Goal: Find contact information: Find contact information

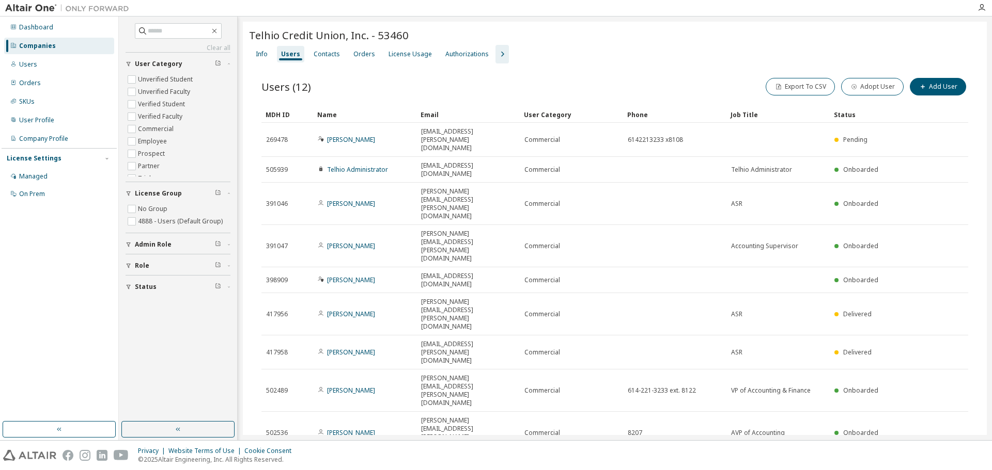
drag, startPoint x: 48, startPoint y: 45, endPoint x: 112, endPoint y: 46, distance: 64.0
click at [49, 44] on div "Companies" at bounding box center [37, 46] width 37 height 8
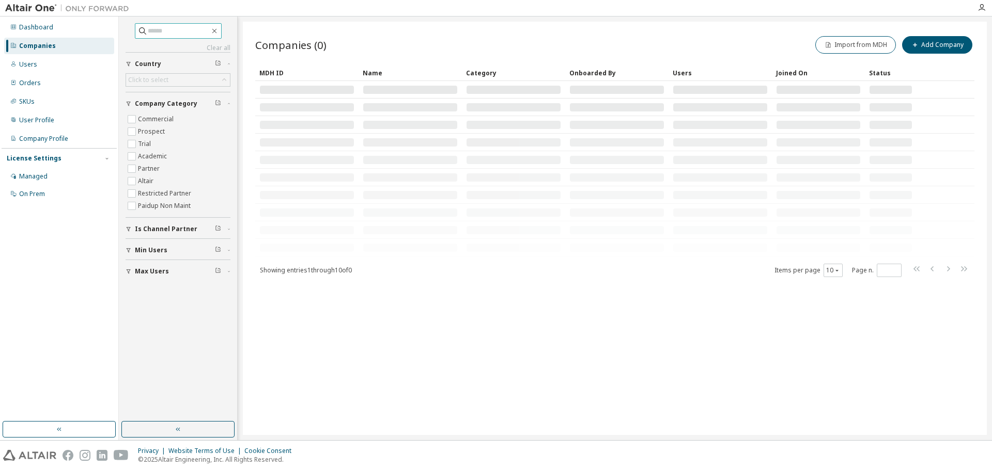
click at [200, 29] on input "text" at bounding box center [179, 31] width 62 height 10
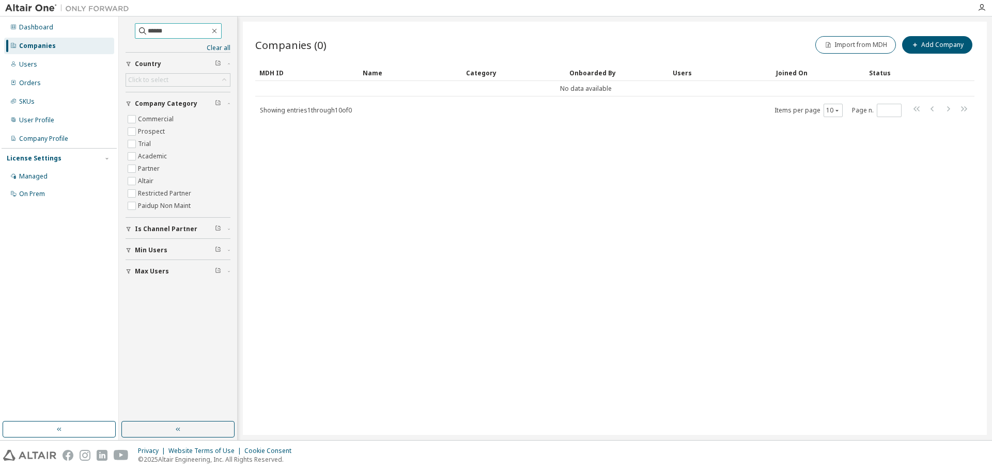
type input "******"
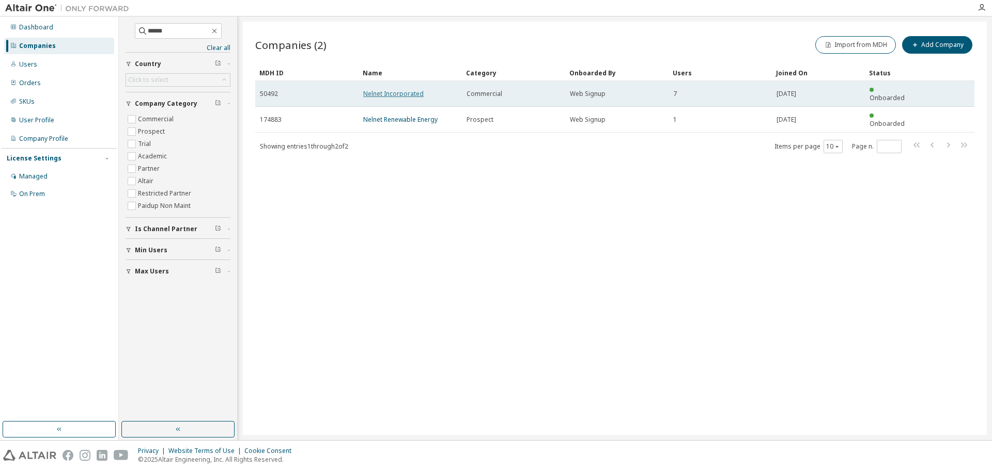
click at [415, 90] on link "Nelnet Incorporated" at bounding box center [393, 93] width 60 height 9
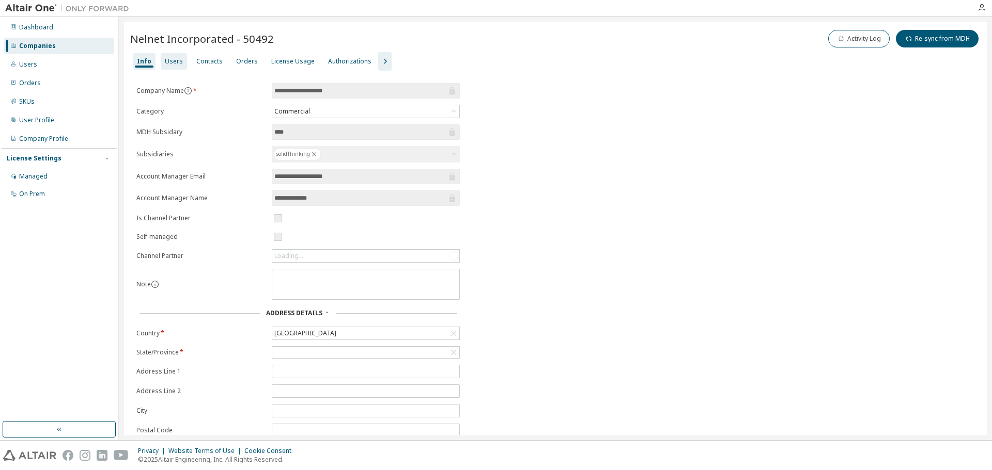
click at [170, 57] on div "Users" at bounding box center [174, 61] width 18 height 8
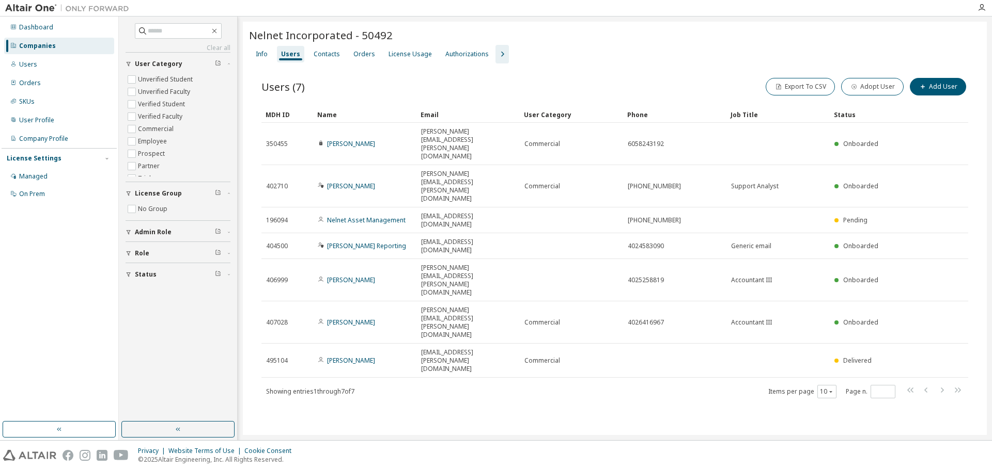
click at [260, 350] on div "Nelnet Incorporated - 50492 Clear Load Save Save As Field Operator Value Select…" at bounding box center [615, 229] width 744 height 414
click at [57, 317] on div "Dashboard Companies Users Orders SKUs User Profile Company Profile License Sett…" at bounding box center [59, 219] width 115 height 402
click at [621, 53] on div "Info Users Contacts Orders License Usage Authorizations" at bounding box center [614, 54] width 731 height 19
click at [367, 347] on div "Nelnet Incorporated - 50492 Clear Load Save Save As Field Operator Value Select…" at bounding box center [615, 229] width 744 height 414
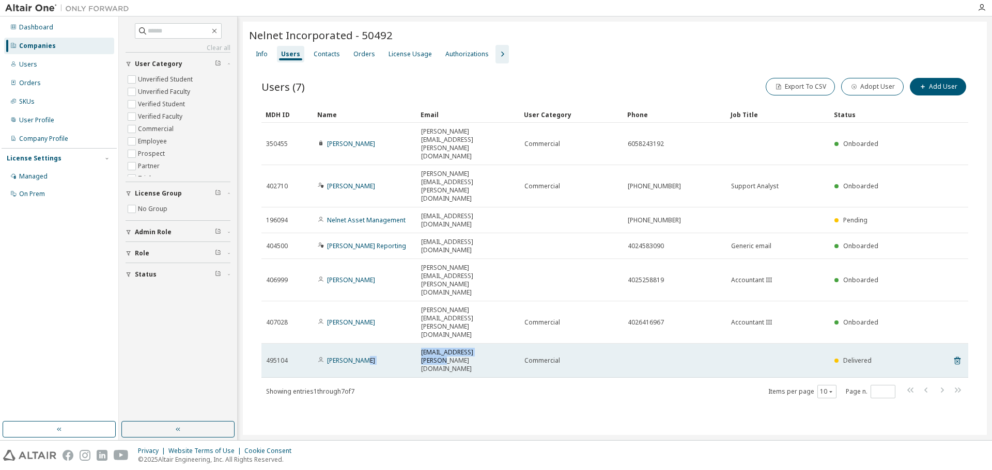
drag, startPoint x: 494, startPoint y: 238, endPoint x: 410, endPoint y: 244, distance: 84.4
click at [410, 344] on tr "495104 [PERSON_NAME] [EMAIL_ADDRESS][PERSON_NAME][DOMAIN_NAME] Commercial Deliv…" at bounding box center [614, 361] width 706 height 34
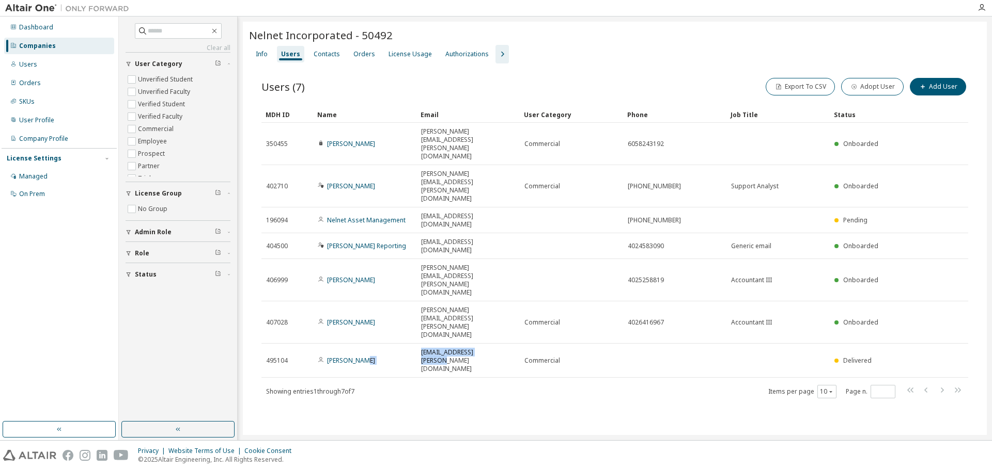
copy tr "[EMAIL_ADDRESS][PERSON_NAME][DOMAIN_NAME]"
click at [380, 363] on div "Nelnet Incorporated - 50492 Clear Load Save Save As Field Operator Value Select…" at bounding box center [615, 229] width 744 height 414
click at [402, 60] on div "License Usage" at bounding box center [410, 54] width 52 height 17
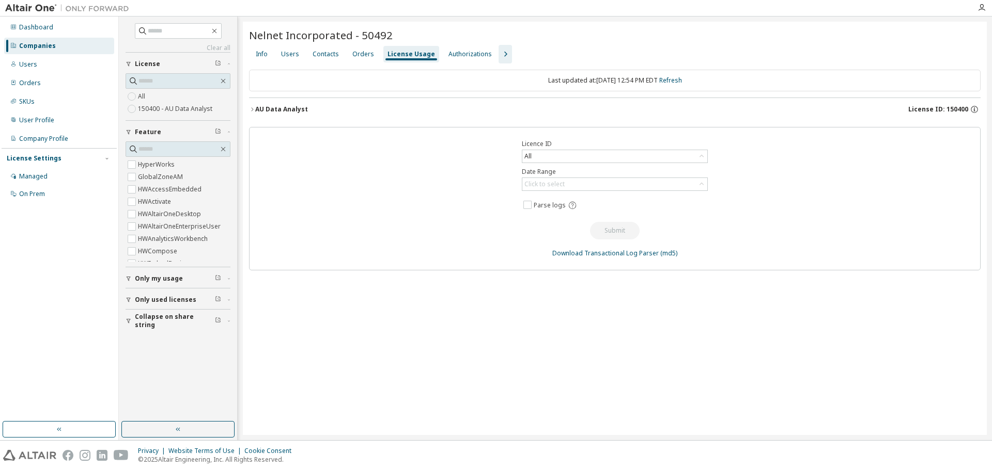
click at [289, 114] on div "AU Data Analyst License ID: 150400" at bounding box center [617, 109] width 725 height 9
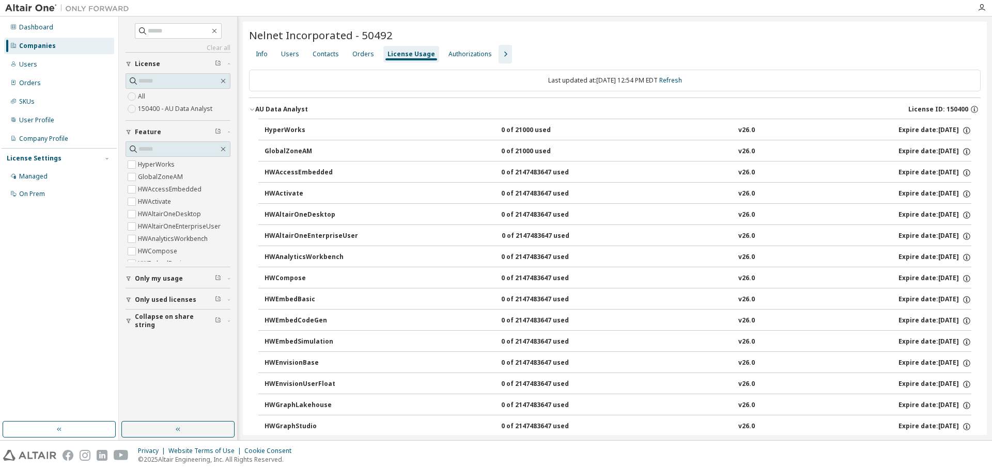
click at [41, 332] on div "Dashboard Companies Users Orders SKUs User Profile Company Profile License Sett…" at bounding box center [59, 219] width 115 height 402
click at [282, 52] on div "Users" at bounding box center [290, 54] width 18 height 8
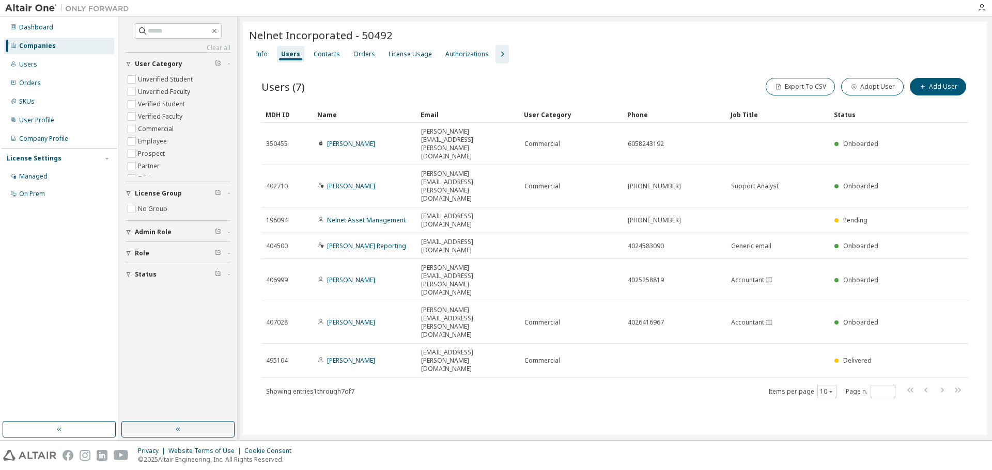
click at [383, 348] on div "Nelnet Incorporated - 50492 Clear Load Save Save As Field Operator Value Select…" at bounding box center [615, 229] width 744 height 414
click at [438, 355] on div "Nelnet Incorporated - 50492 Clear Load Save Save As Field Operator Value Select…" at bounding box center [615, 229] width 744 height 414
click at [370, 343] on div "Nelnet Incorporated - 50492 Clear Load Save Save As Field Operator Value Select…" at bounding box center [615, 229] width 744 height 414
click at [543, 339] on div "Nelnet Incorporated - 50492 Clear Load Save Save As Field Operator Value Select…" at bounding box center [615, 229] width 744 height 414
click at [218, 30] on icon "button" at bounding box center [214, 31] width 8 height 8
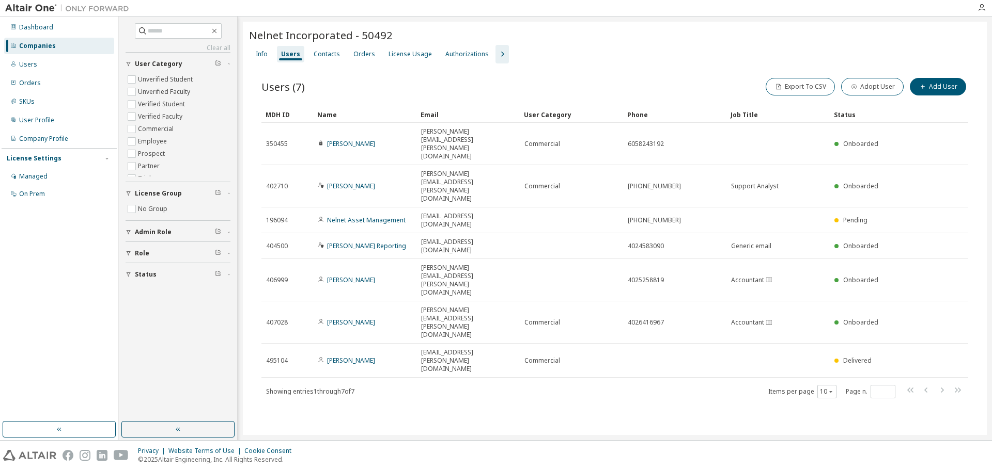
click at [378, 87] on div "Users (7) Export To CSV Adopt User Add User" at bounding box center [614, 87] width 706 height 22
drag, startPoint x: 395, startPoint y: 56, endPoint x: 397, endPoint y: 68, distance: 12.2
click at [395, 56] on div "License Usage" at bounding box center [409, 54] width 43 height 8
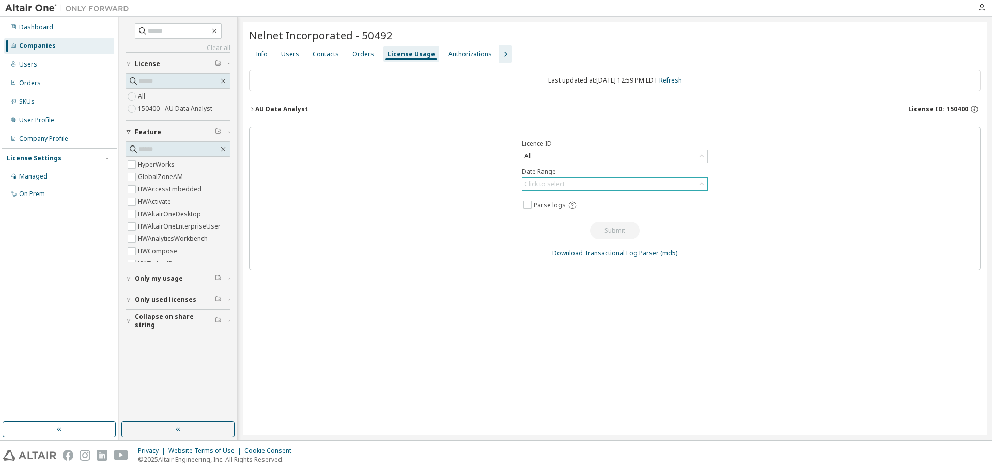
click at [556, 183] on div "Click to select" at bounding box center [544, 184] width 40 height 8
click at [554, 227] on li "Year to date" at bounding box center [614, 226] width 183 height 13
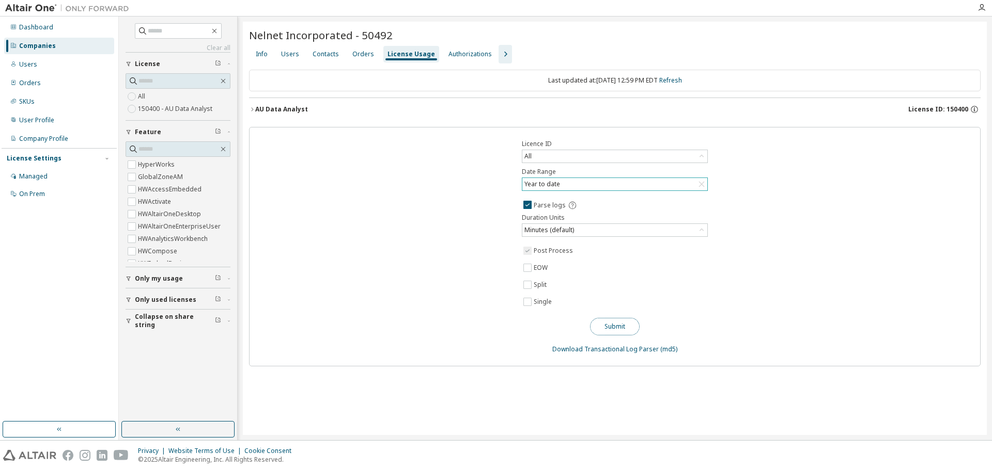
click at [622, 327] on button "Submit" at bounding box center [615, 327] width 50 height 18
click at [281, 54] on div "Users" at bounding box center [290, 54] width 18 height 8
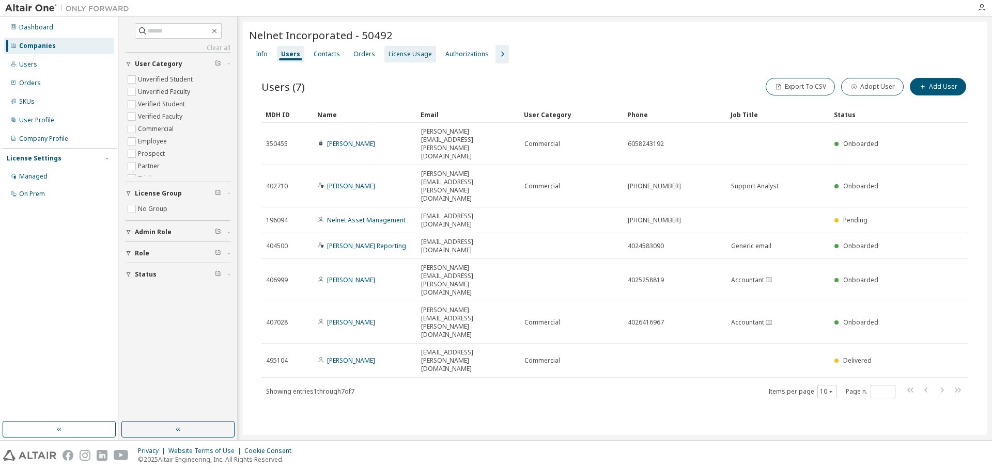
click at [390, 59] on div "License Usage" at bounding box center [410, 54] width 52 height 17
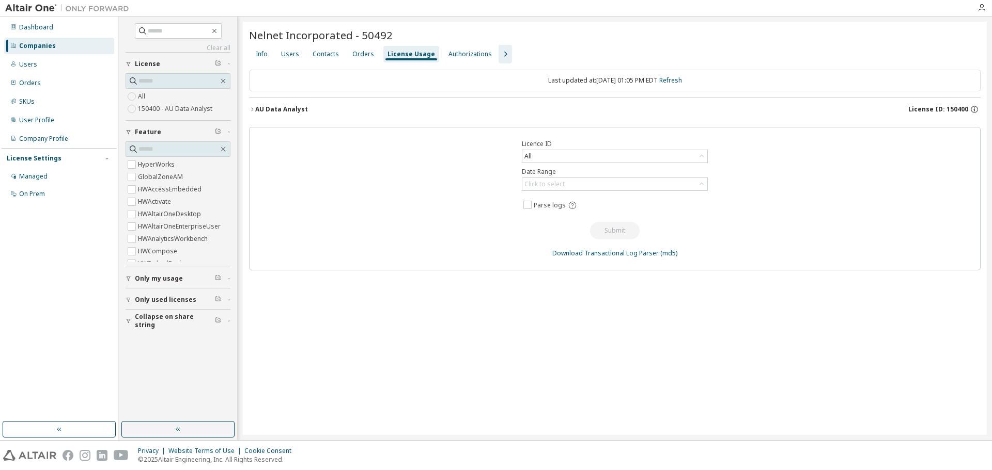
click at [282, 106] on div "AU Data Analyst" at bounding box center [281, 109] width 53 height 8
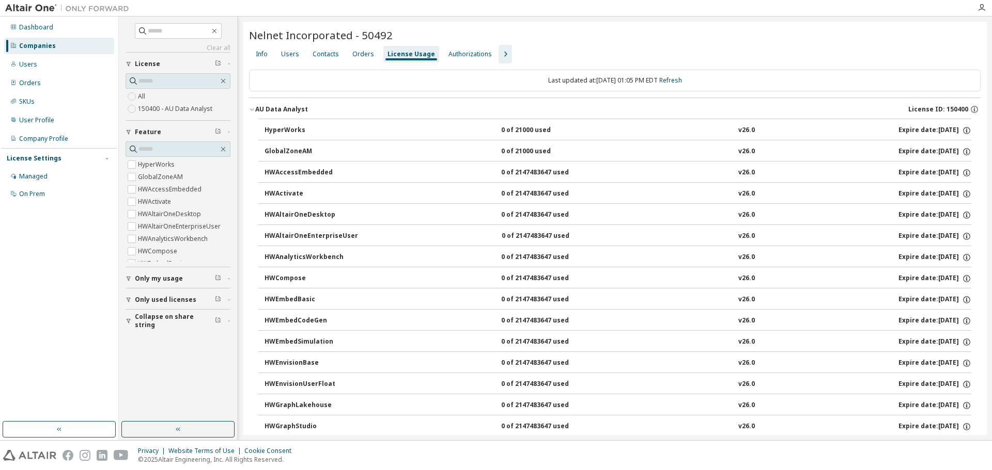
click at [796, 43] on div "Nelnet Incorporated - 50492" at bounding box center [614, 36] width 731 height 17
click at [12, 25] on icon at bounding box center [13, 26] width 5 height 5
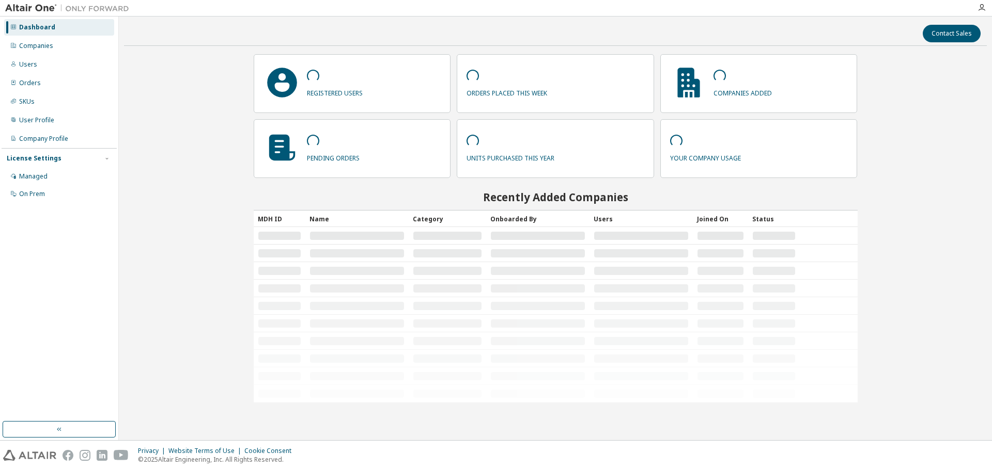
drag, startPoint x: 160, startPoint y: 128, endPoint x: 161, endPoint y: 134, distance: 6.3
click at [160, 127] on div "Contact Sales registered users orders placed this week companies added pending …" at bounding box center [555, 229] width 862 height 414
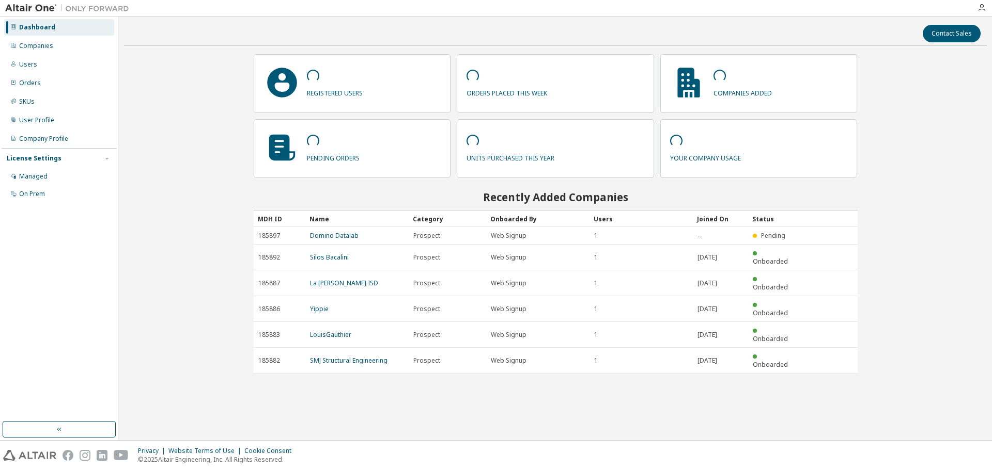
click at [923, 174] on div "Contact Sales registered users orders placed this week companies added pending …" at bounding box center [555, 229] width 862 height 414
click at [504, 367] on div "Contact Sales registered users orders placed this week companies added pending …" at bounding box center [555, 229] width 862 height 414
click at [222, 361] on div "Contact Sales 157,480 registered users 785 orders placed this week 30,199 compa…" at bounding box center [555, 229] width 862 height 414
drag, startPoint x: 500, startPoint y: 412, endPoint x: 503, endPoint y: 419, distance: 7.9
click at [500, 413] on div "Contact Sales 157,480 registered users 785 orders placed this week 30,199 compa…" at bounding box center [555, 229] width 862 height 414
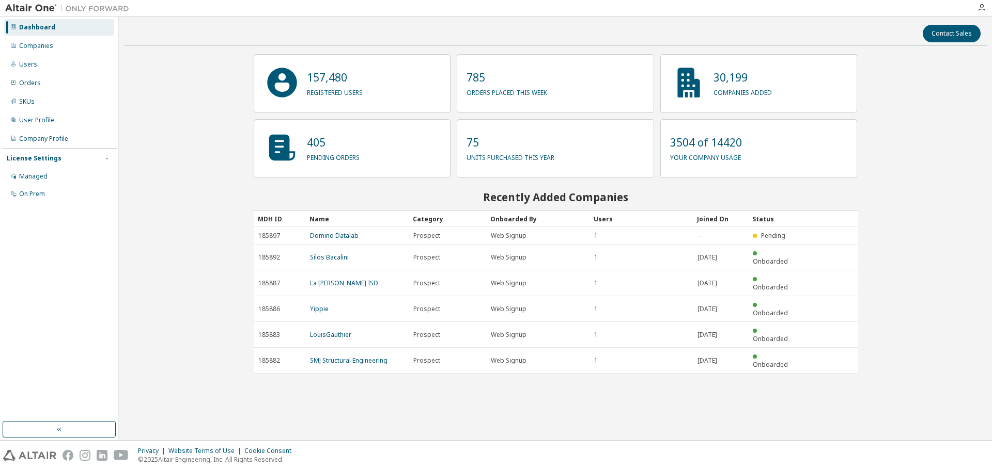
click at [936, 141] on div "Contact Sales 157,480 registered users 785 orders placed this week 30,199 compa…" at bounding box center [555, 229] width 862 height 414
click at [18, 44] on div "Companies" at bounding box center [59, 46] width 110 height 17
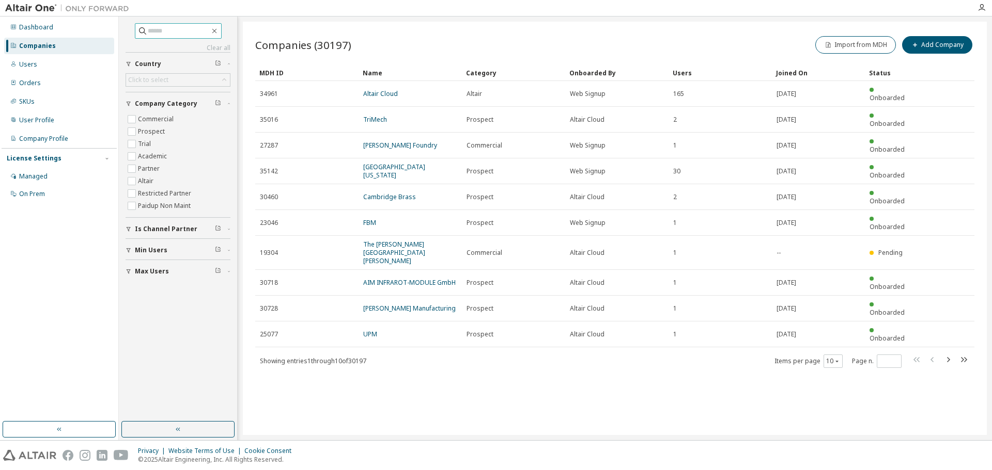
click at [158, 31] on input "text" at bounding box center [179, 31] width 62 height 10
type input "******"
click at [507, 420] on div "Companies (30199) Import from MDH Add Company Clear Load Save Save As Field Ope…" at bounding box center [615, 229] width 744 height 414
click at [164, 30] on input "******" at bounding box center [179, 31] width 62 height 10
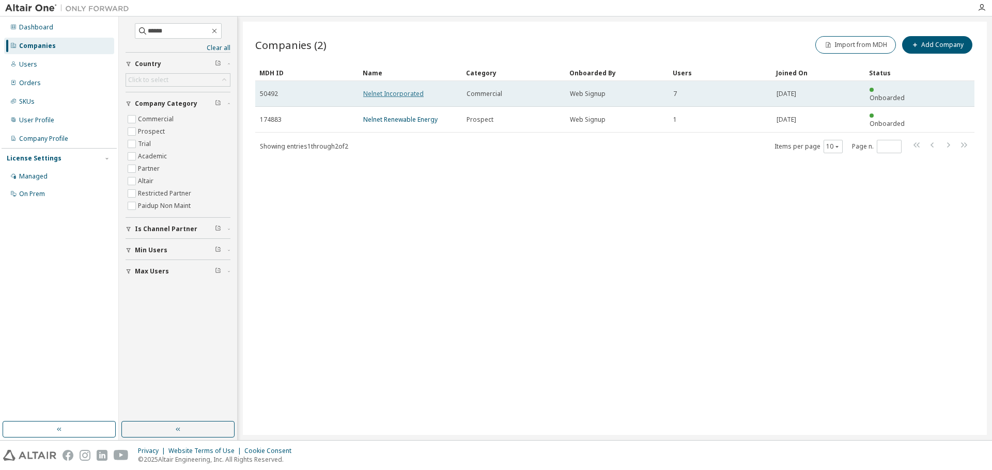
click at [411, 89] on link "Nelnet Incorporated" at bounding box center [393, 93] width 60 height 9
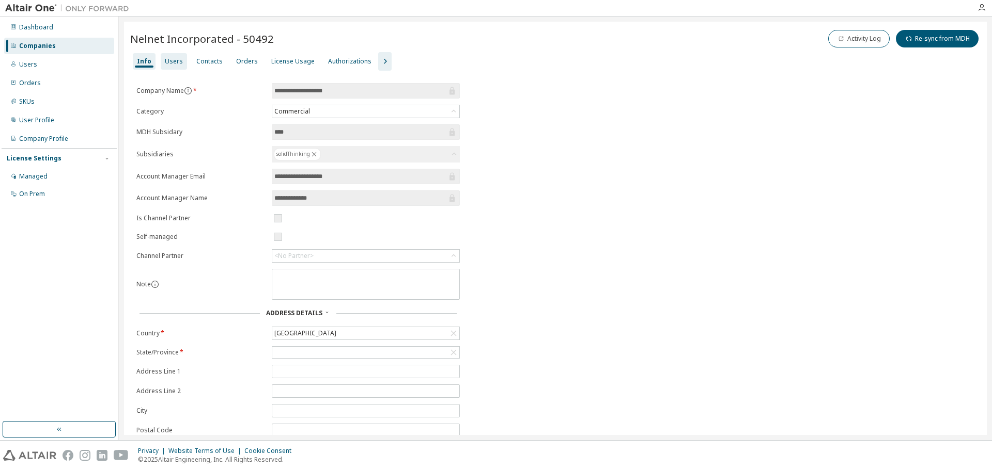
click at [172, 62] on div "Users" at bounding box center [174, 61] width 18 height 8
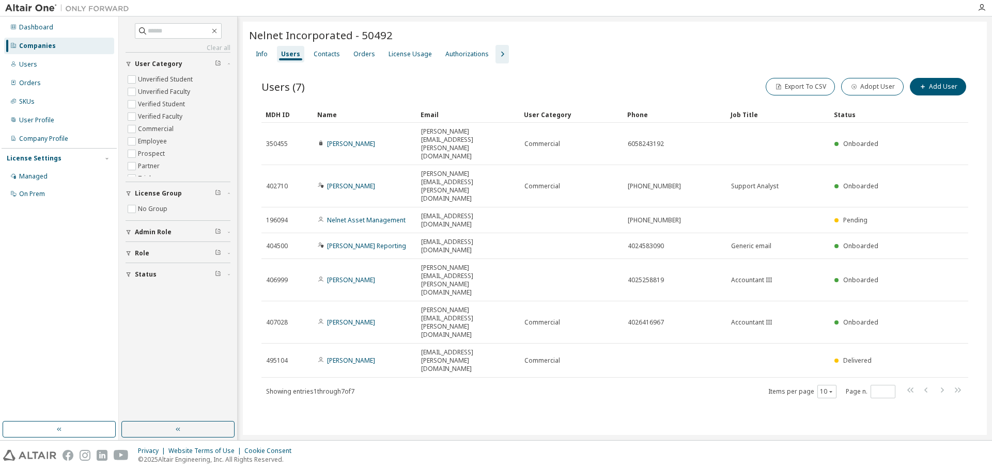
click at [423, 357] on div "Nelnet Incorporated - 50492 Clear Load Save Save As Field Operator Value Select…" at bounding box center [615, 229] width 744 height 414
click at [413, 382] on div "Nelnet Incorporated - 50492 Clear Load Save Save As Field Operator Value Select…" at bounding box center [615, 229] width 744 height 414
drag, startPoint x: 389, startPoint y: 360, endPoint x: 356, endPoint y: 62, distance: 299.8
click at [384, 343] on div "Nelnet Incorporated - 50492 Clear Load Save Save As Field Operator Value Select…" at bounding box center [615, 229] width 744 height 414
click at [422, 314] on div "Nelnet Incorporated - 50492 Clear Load Save Save As Field Operator Value Select…" at bounding box center [615, 229] width 744 height 414
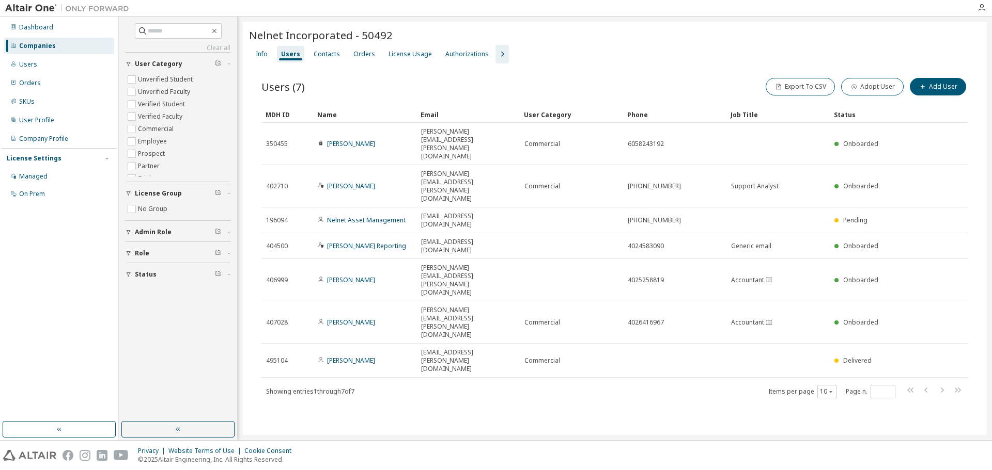
click at [422, 314] on div "Nelnet Incorporated - 50492 Clear Load Save Save As Field Operator Value Select…" at bounding box center [615, 229] width 744 height 414
click at [403, 384] on div "Nelnet Incorporated - 50492 Clear Load Save Save As Field Operator Value Select…" at bounding box center [615, 229] width 744 height 414
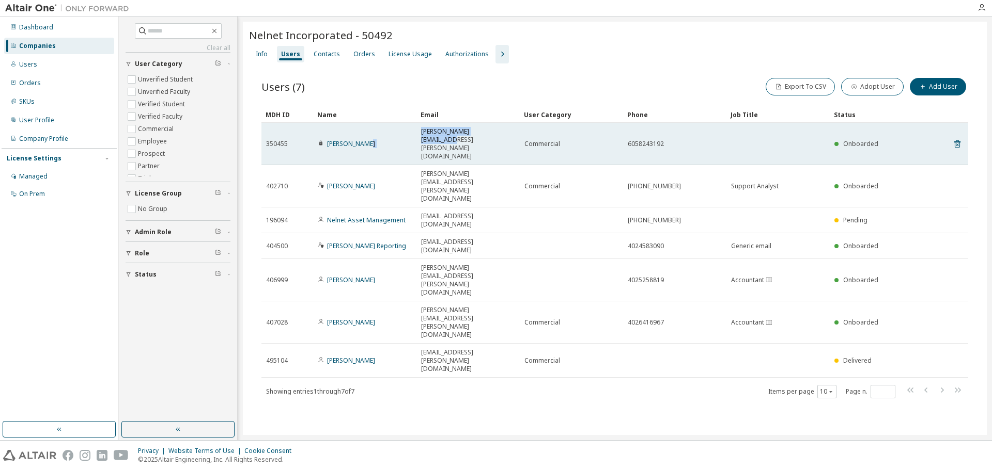
drag, startPoint x: 502, startPoint y: 131, endPoint x: 411, endPoint y: 134, distance: 91.5
click at [411, 134] on tr "350455 [PERSON_NAME] [PERSON_NAME][EMAIL_ADDRESS][PERSON_NAME][DOMAIN_NAME] Com…" at bounding box center [614, 144] width 706 height 42
copy tr "[PERSON_NAME][EMAIL_ADDRESS][PERSON_NAME][DOMAIN_NAME]"
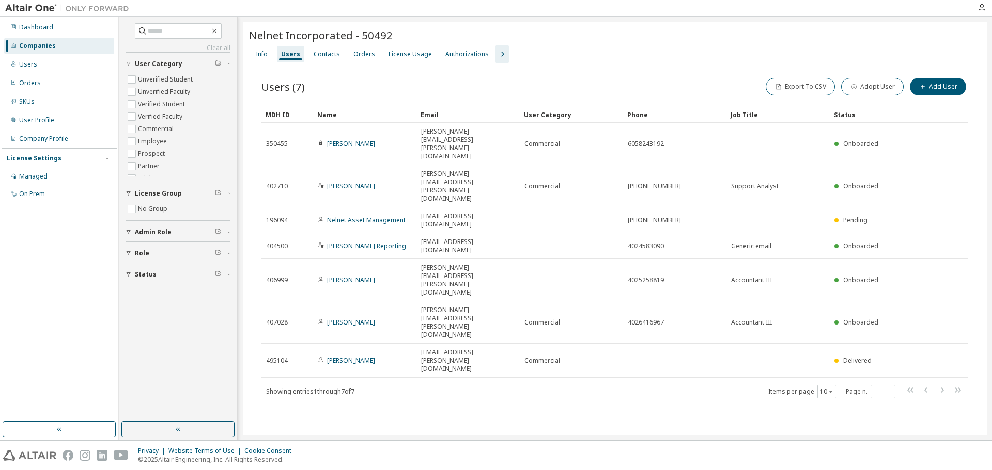
click at [660, 366] on div "Nelnet Incorporated - 50492 Clear Load Save Save As Field Operator Value Select…" at bounding box center [615, 229] width 744 height 414
